Goal: Book appointment/travel/reservation

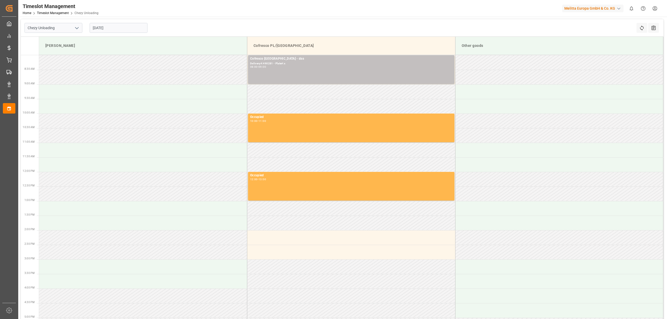
click at [115, 27] on input "[DATE]" at bounding box center [119, 28] width 58 height 10
click at [106, 79] on span "14" at bounding box center [106, 80] width 3 height 4
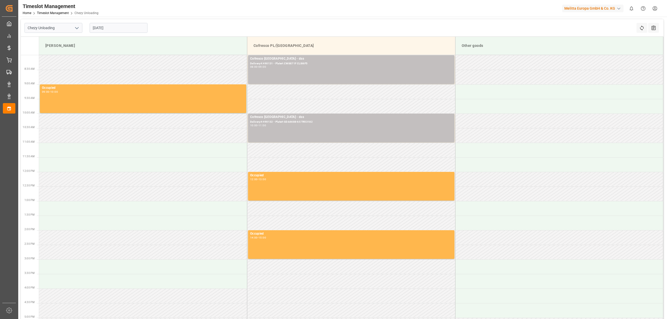
click at [280, 22] on div "Chezy Unloading [DATE] Refresh Time Slots All Audits" at bounding box center [342, 27] width 642 height 17
click at [108, 24] on input "[DATE]" at bounding box center [119, 28] width 58 height 10
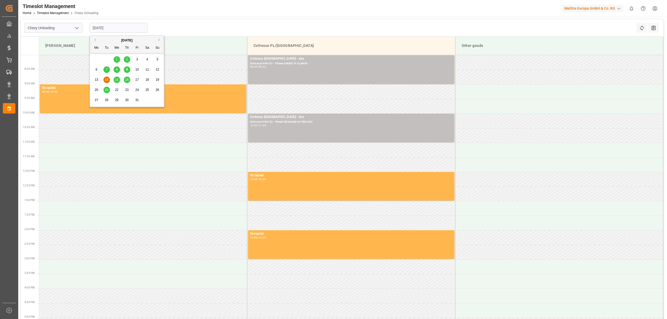
click at [107, 91] on span "21" at bounding box center [106, 90] width 3 height 4
type input "[DATE]"
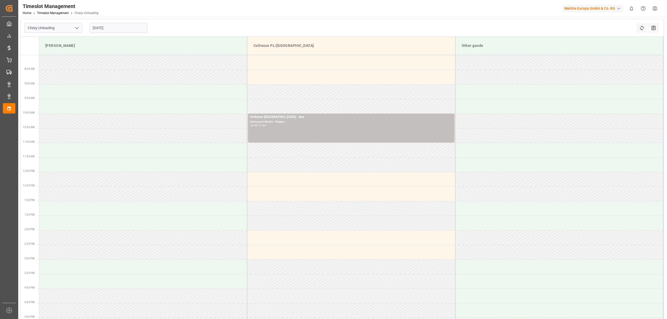
click at [301, 13] on div "Timeslot Management Home Timeslot Management Chezy Unloading Melitta Europa Gmb…" at bounding box center [341, 8] width 652 height 17
click at [291, 17] on header "Timeslot Management Home Timeslot Management Chezy Unloading Melitta Europa Gmb…" at bounding box center [341, 8] width 652 height 17
click at [99, 27] on input "[DATE]" at bounding box center [119, 28] width 58 height 10
click at [100, 27] on input "[DATE]" at bounding box center [119, 28] width 58 height 10
click at [280, 60] on td at bounding box center [351, 62] width 208 height 15
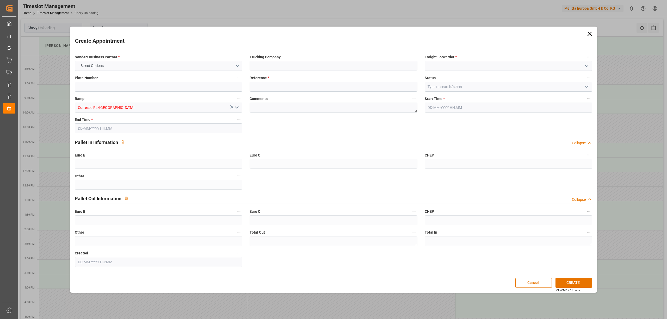
type input "0"
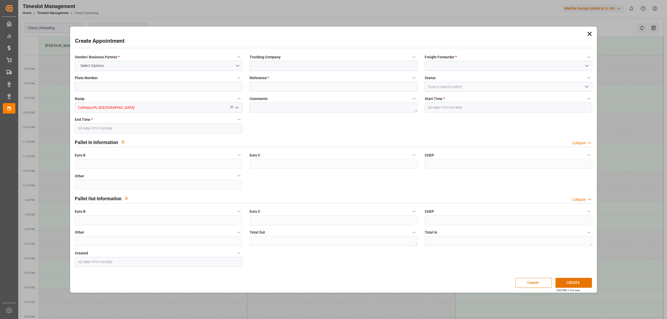
type input "0"
type input "[DATE] 08:00"
type input "[DATE] 09:00"
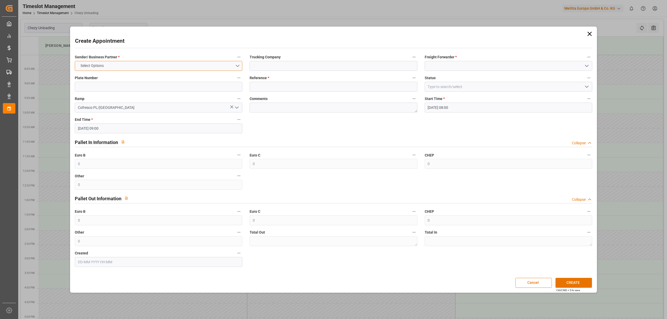
click at [145, 66] on button "Select Options" at bounding box center [158, 66] width 167 height 10
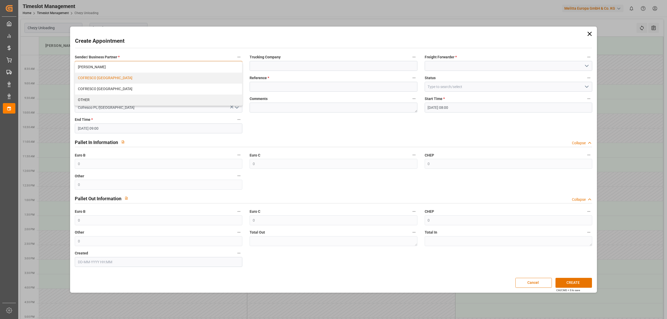
click at [119, 77] on div "COFRESCO [GEOGRAPHIC_DATA]" at bounding box center [158, 78] width 167 height 11
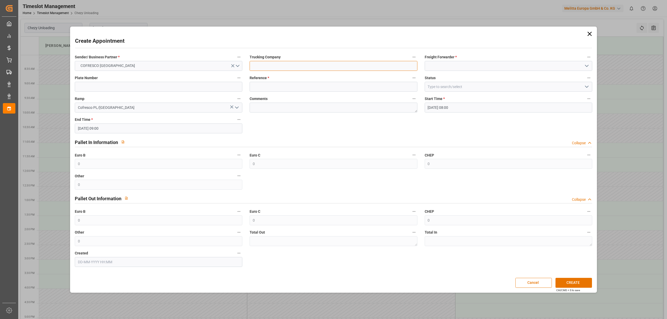
click at [290, 66] on input at bounding box center [333, 66] width 167 height 10
type input "DSS"
click at [459, 68] on input at bounding box center [508, 66] width 167 height 10
click at [445, 77] on div "DSS" at bounding box center [508, 78] width 167 height 12
type input "DSS"
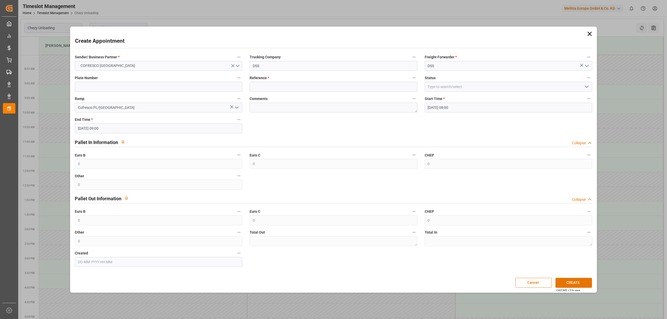
click at [104, 93] on div "Plate Number" at bounding box center [158, 83] width 175 height 21
click at [104, 90] on input at bounding box center [158, 87] width 167 height 10
type input "X"
click at [275, 89] on input at bounding box center [333, 87] width 167 height 10
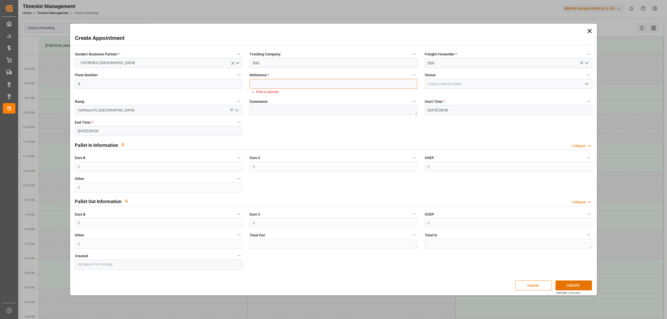
click at [281, 84] on input at bounding box center [333, 84] width 167 height 10
paste input "490252"
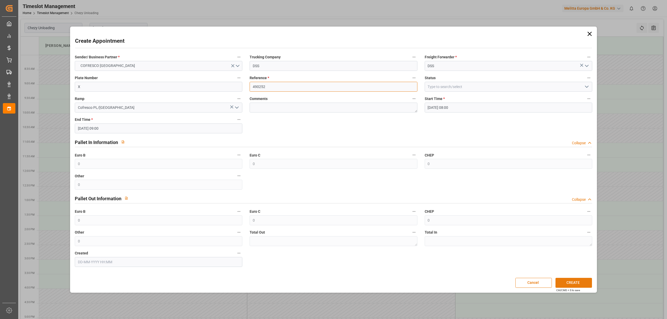
type input "490252"
click at [579, 284] on button "CREATE" at bounding box center [573, 283] width 36 height 10
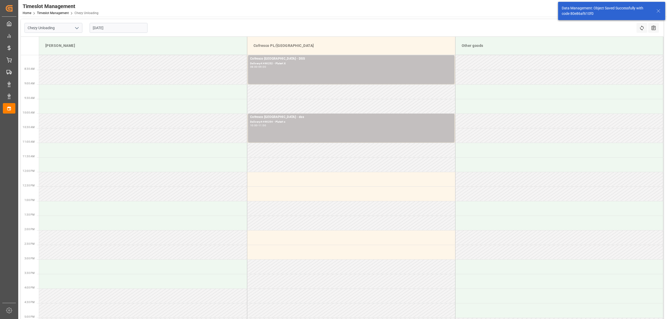
click at [114, 28] on input "[DATE]" at bounding box center [119, 28] width 58 height 10
